Goal: Task Accomplishment & Management: Use online tool/utility

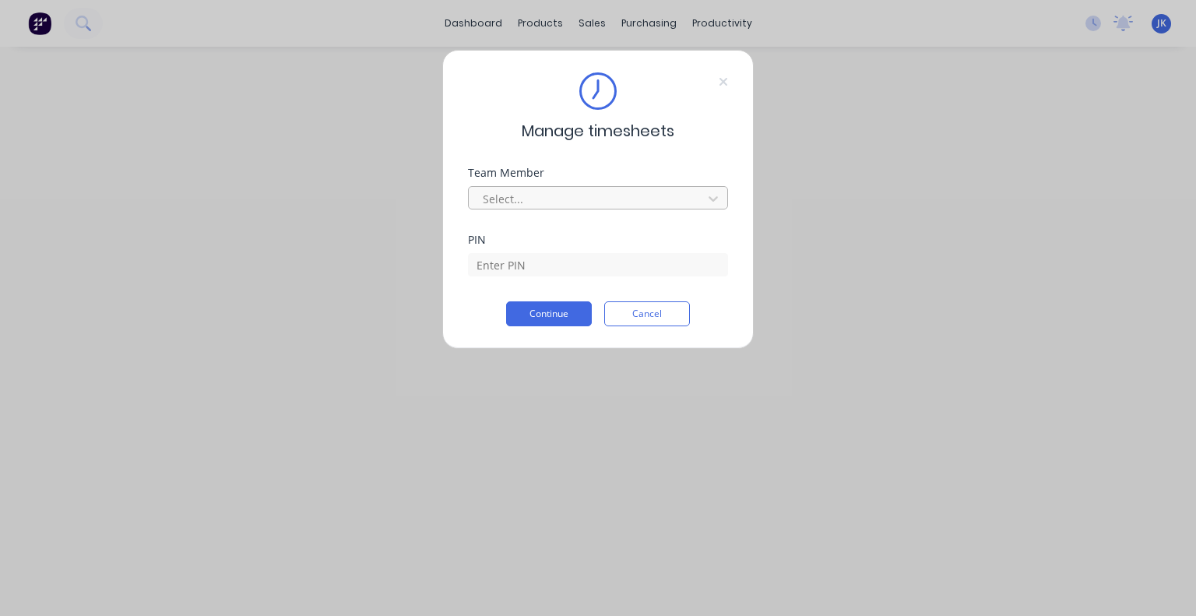
drag, startPoint x: 519, startPoint y: 199, endPoint x: 525, endPoint y: 209, distance: 12.6
click at [519, 199] on div at bounding box center [587, 198] width 213 height 19
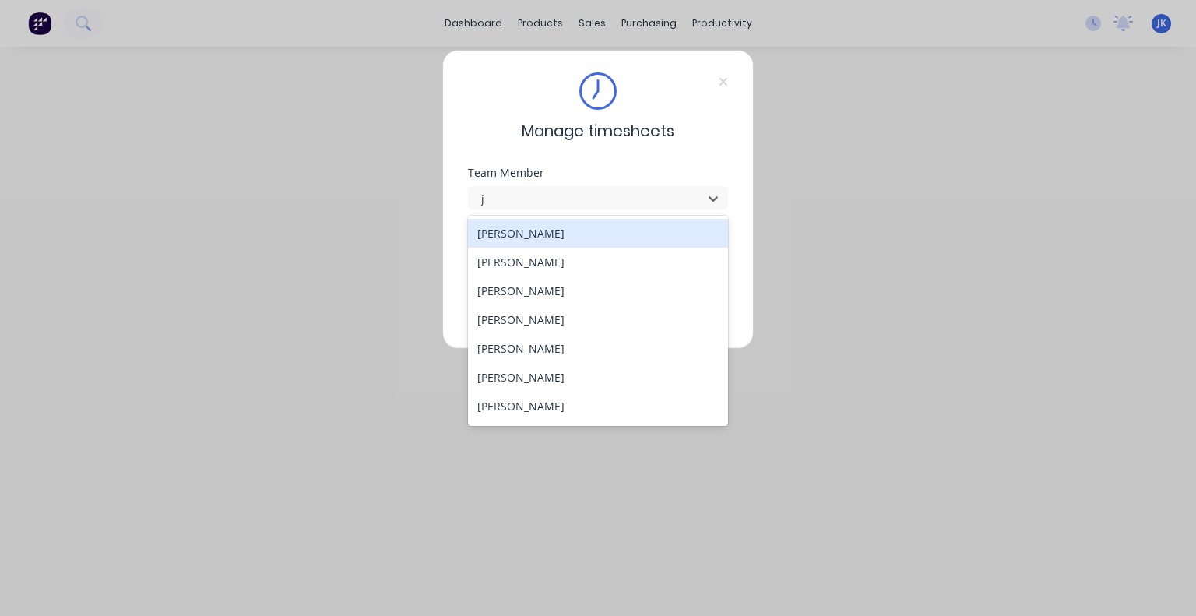
type input "ju"
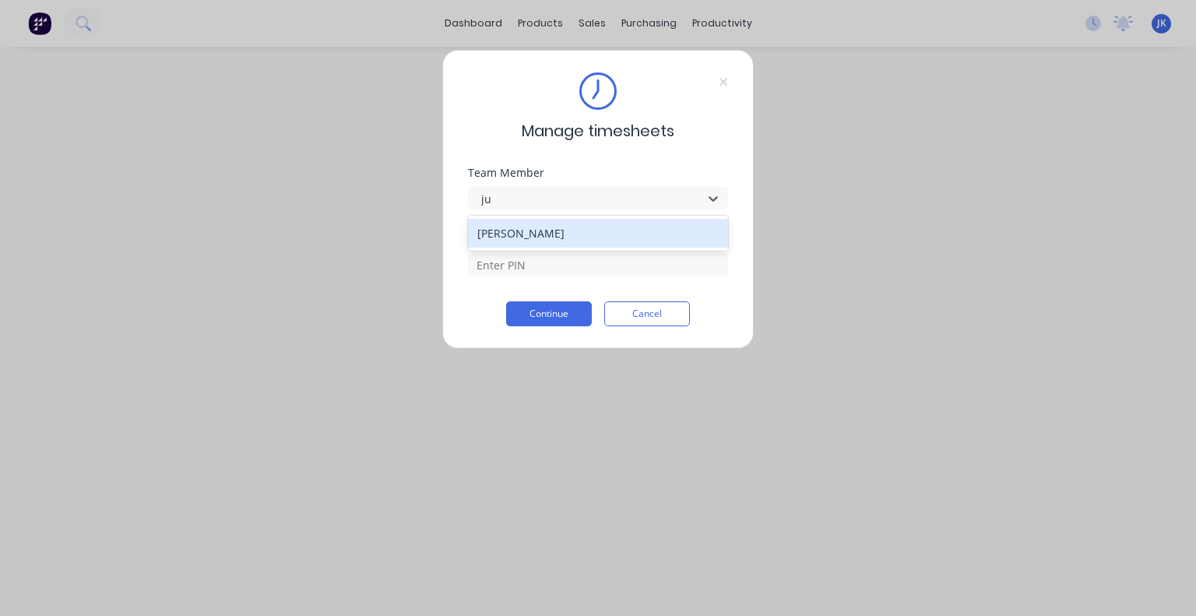
click at [558, 230] on div "[PERSON_NAME]" at bounding box center [598, 233] width 260 height 29
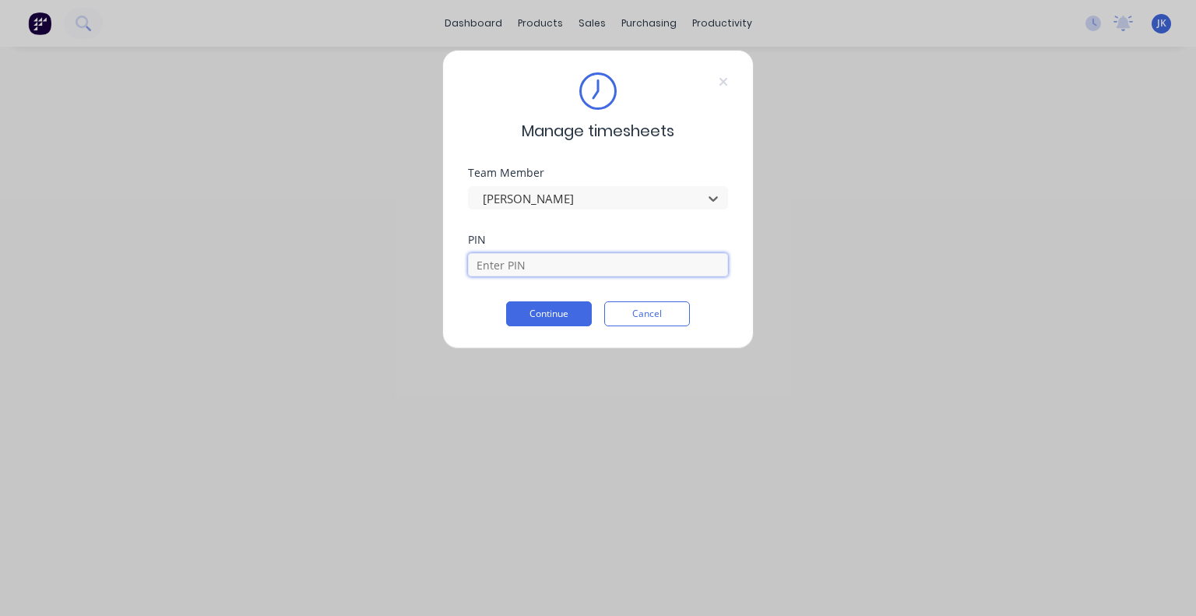
click at [534, 267] on input at bounding box center [598, 264] width 260 height 23
type input "5683"
click at [561, 311] on button "Continue" at bounding box center [549, 313] width 86 height 25
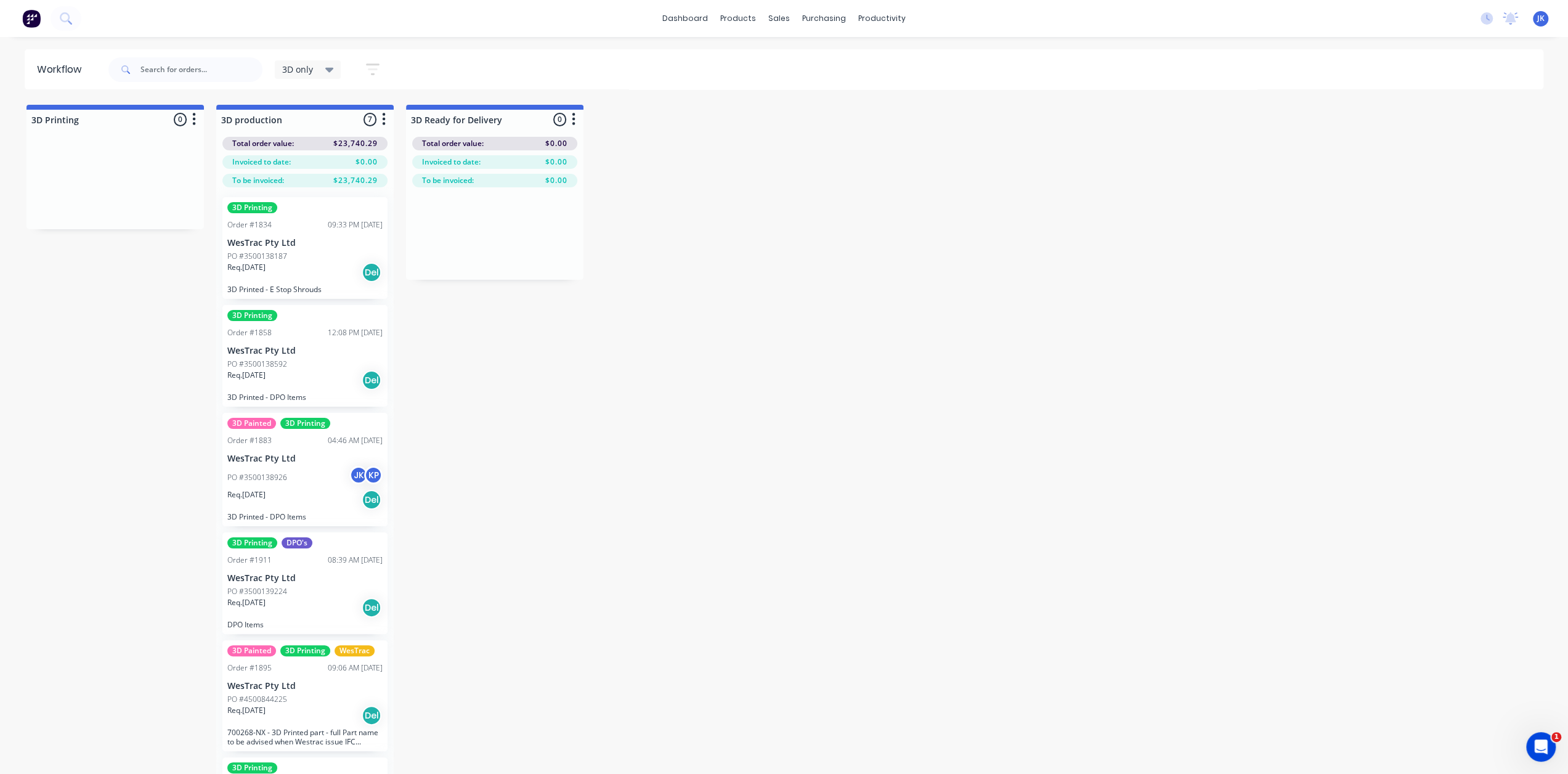
click at [309, 480] on div "PO #3500138926 JK KP" at bounding box center [305, 478] width 155 height 24
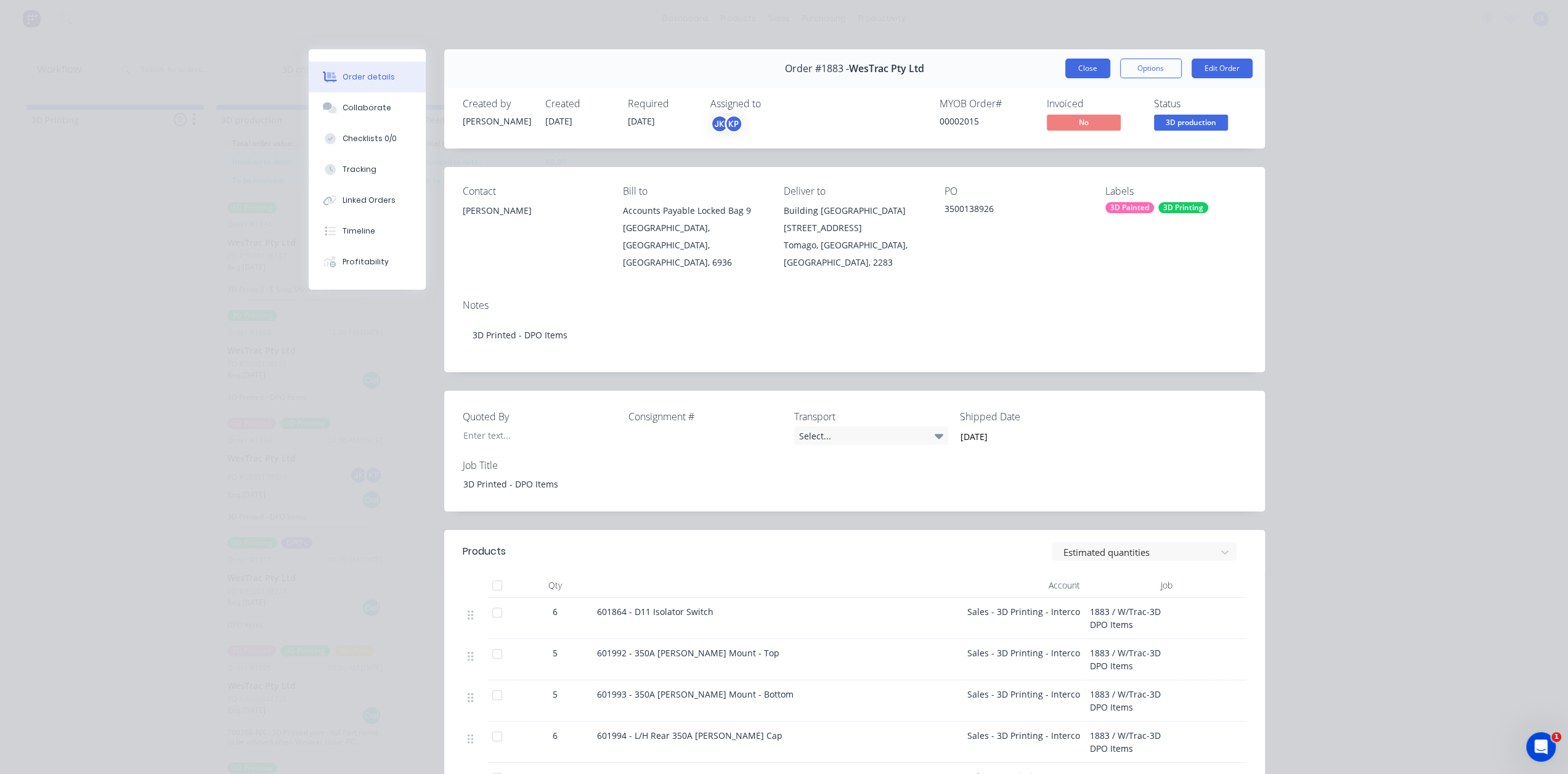
click at [1075, 68] on button "Close" at bounding box center [1087, 68] width 45 height 20
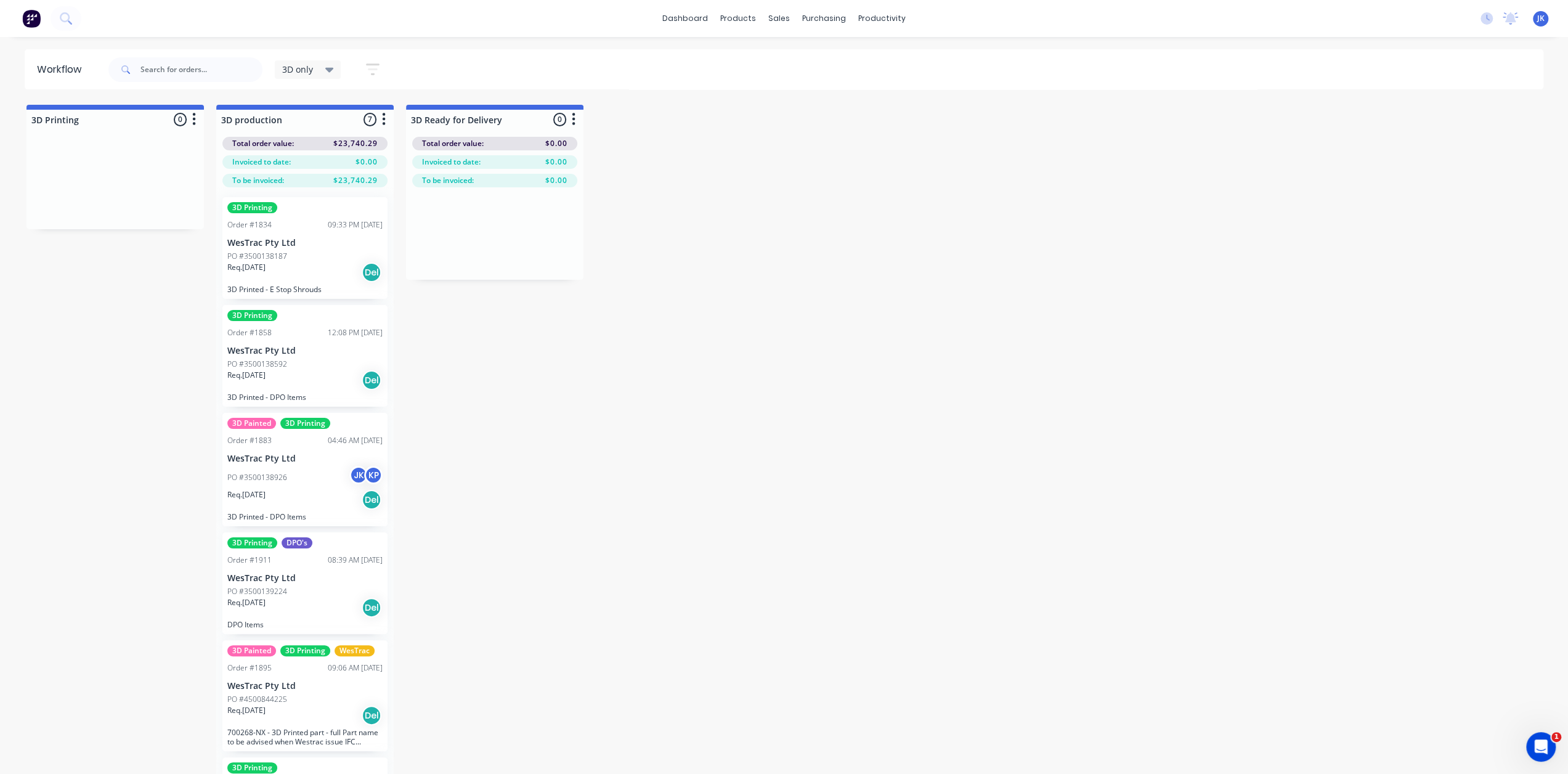
click at [318, 251] on div "PO #3500138187" at bounding box center [305, 256] width 155 height 11
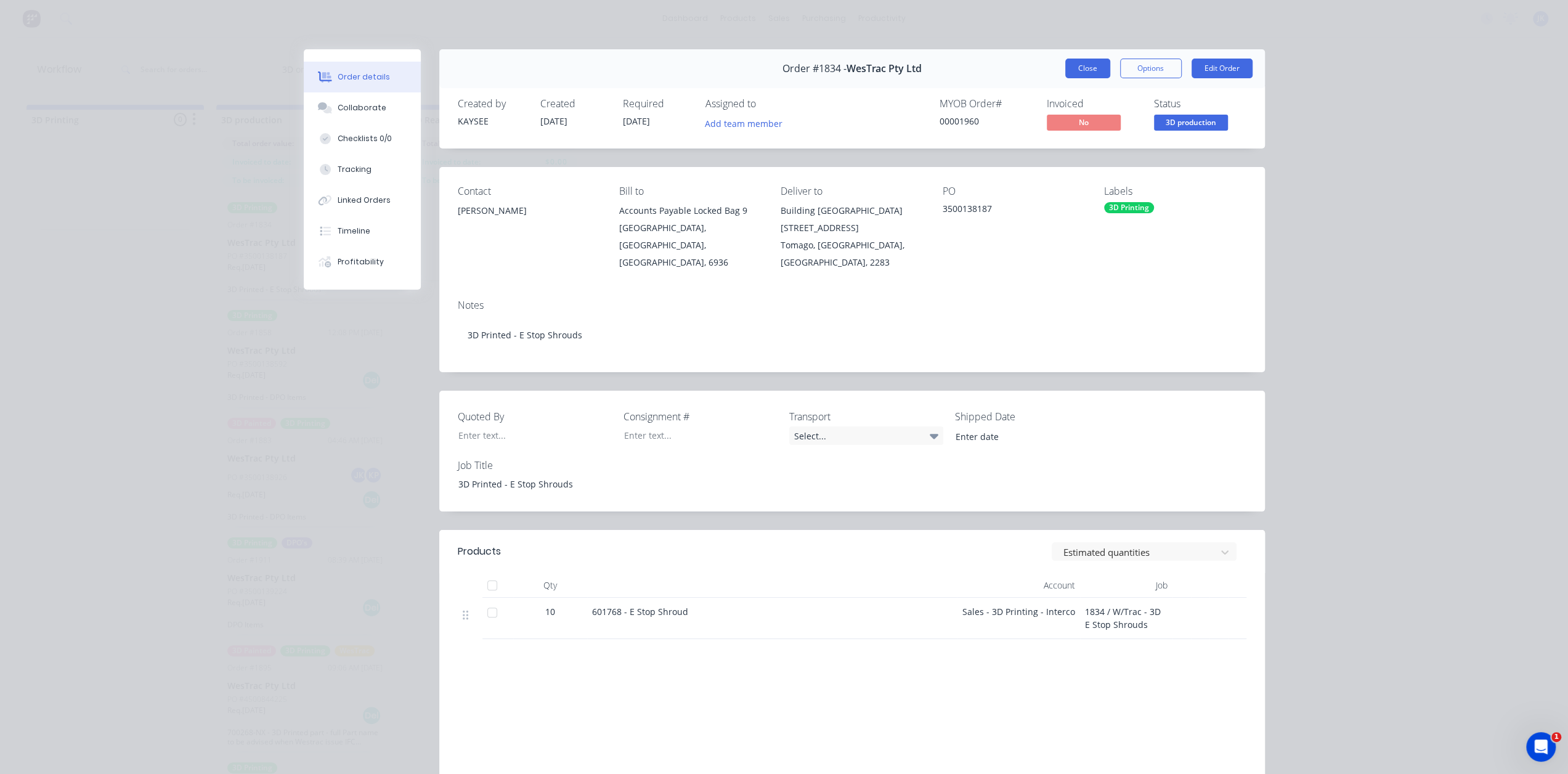
click at [1084, 72] on button "Close" at bounding box center [1087, 68] width 45 height 20
